Goal: Check status

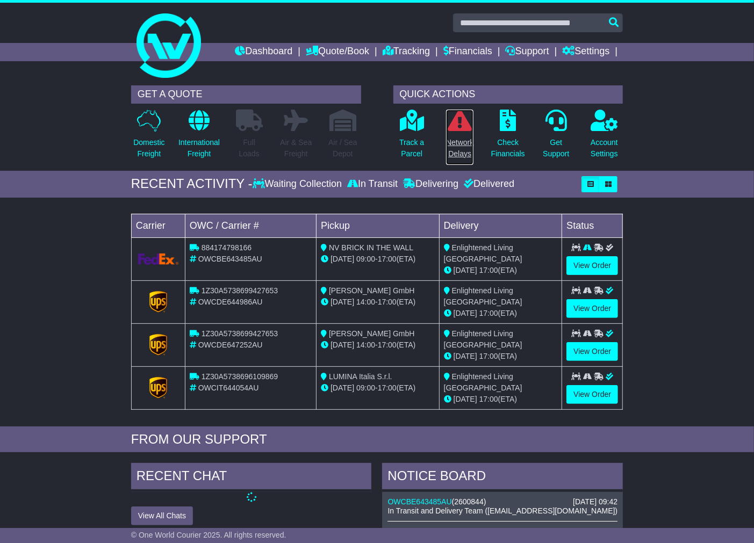
click at [463, 133] on link "Network Delays" at bounding box center [459, 137] width 28 height 56
